Goal: Answer question/provide support: Answer question/provide support

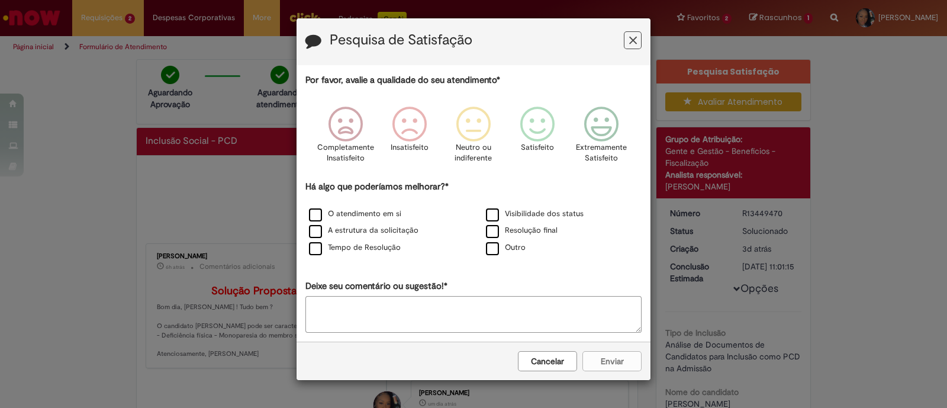
click at [638, 38] on button "Feedback" at bounding box center [633, 40] width 18 height 18
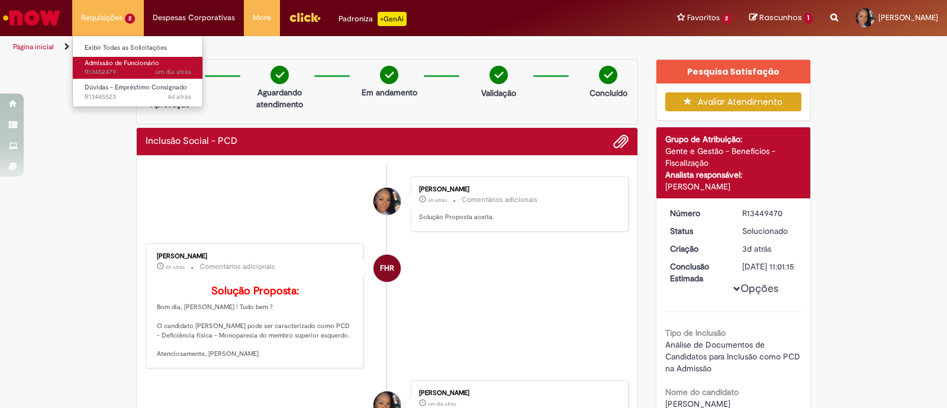
click at [130, 63] on span "Admissão de Funcionário" at bounding box center [122, 63] width 75 height 9
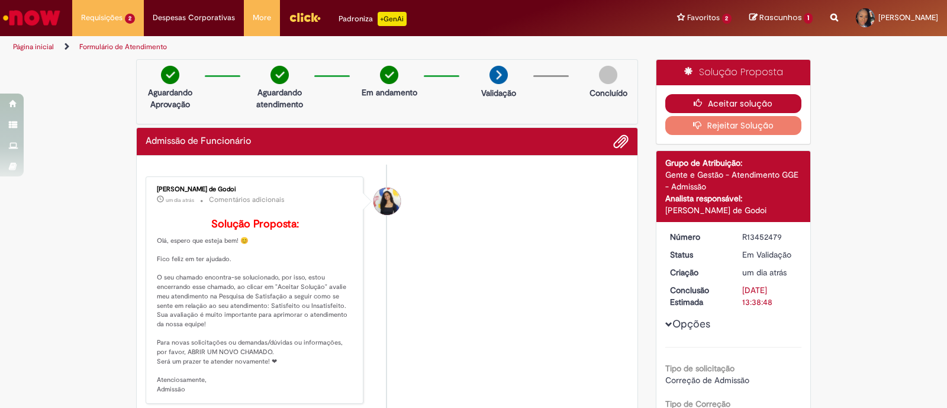
click at [716, 104] on button "Aceitar solução" at bounding box center [733, 103] width 137 height 19
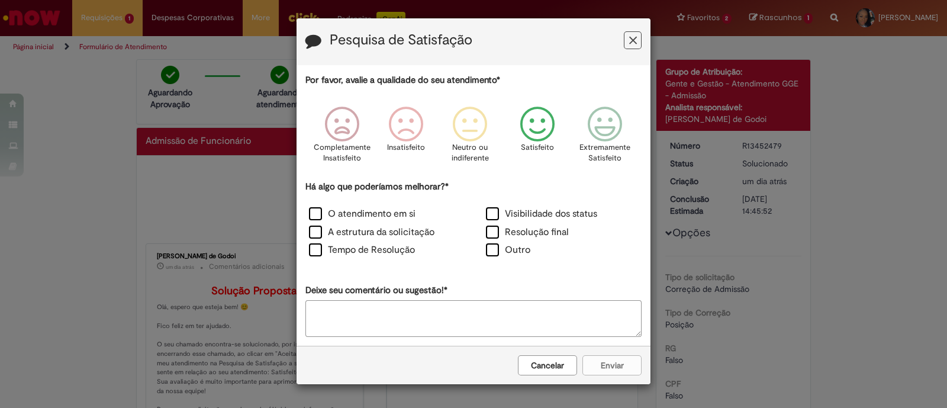
click at [535, 130] on icon "Feedback" at bounding box center [537, 123] width 44 height 35
click at [504, 253] on label "Outro" at bounding box center [508, 250] width 44 height 14
click at [455, 254] on div "Tempo de Resolução" at bounding box center [385, 251] width 175 height 16
click at [406, 257] on label "Tempo de Resolução" at bounding box center [362, 250] width 106 height 14
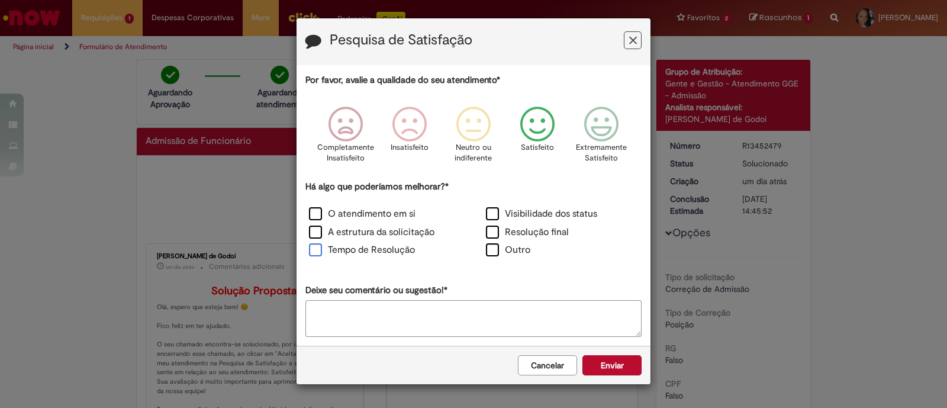
click at [407, 249] on label "Tempo de Resolução" at bounding box center [362, 250] width 106 height 14
click at [551, 238] on label "Resolução final" at bounding box center [527, 232] width 83 height 14
click at [626, 358] on button "Enviar" at bounding box center [611, 365] width 59 height 20
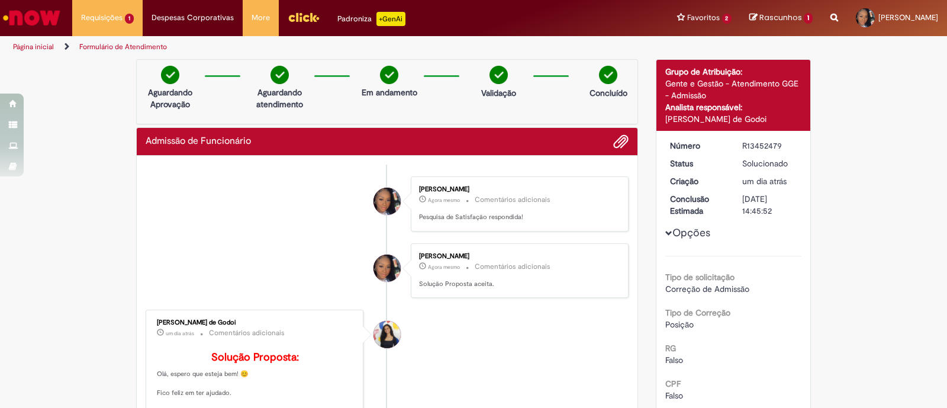
click at [56, 14] on img "Ir para a Homepage" at bounding box center [31, 18] width 61 height 24
